Goal: Transaction & Acquisition: Obtain resource

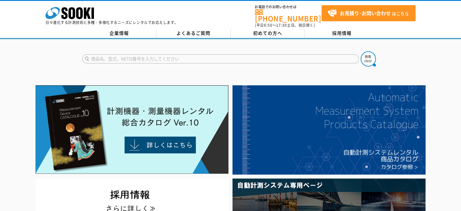
click at [130, 54] on input "text" at bounding box center [220, 58] width 277 height 9
type input "超音波剥離機"
click at [336, 51] on button at bounding box center [368, 58] width 15 height 15
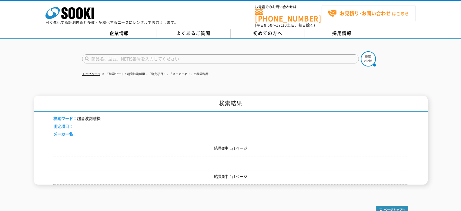
click at [359, 17] on span "お見積り･お問い合わせ はこちら" at bounding box center [368, 13] width 81 height 9
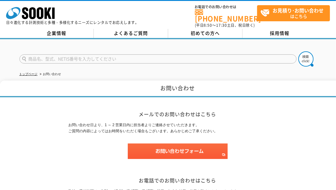
click at [229, 58] on input "text" at bounding box center [157, 58] width 277 height 9
type input "商品名、型式、NETIS番号を入力してください"
click at [54, 54] on input "text" at bounding box center [157, 58] width 277 height 9
paste input "シュミットコンクリートハンマー NR形"
type input "シュミットコンクリートハンマー NR形"
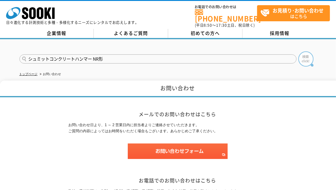
click at [299, 54] on img at bounding box center [305, 58] width 15 height 15
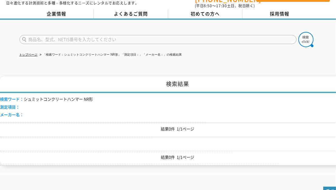
scroll to position [30, 0]
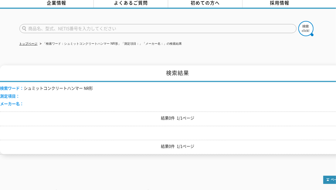
click at [56, 25] on input "text" at bounding box center [157, 28] width 277 height 9
type input "シュミットハンマー"
click at [298, 21] on button at bounding box center [305, 28] width 15 height 15
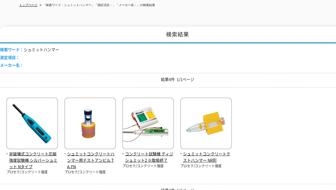
scroll to position [91, 0]
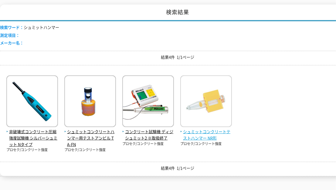
click at [192, 135] on span "シュミットコンクリートテストハンマー NR形" at bounding box center [206, 134] width 52 height 13
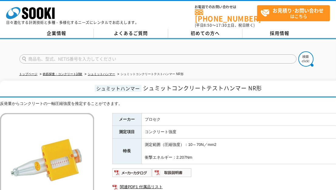
drag, startPoint x: 226, startPoint y: 126, endPoint x: 149, endPoint y: 121, distance: 77.5
